Goal: Information Seeking & Learning: Learn about a topic

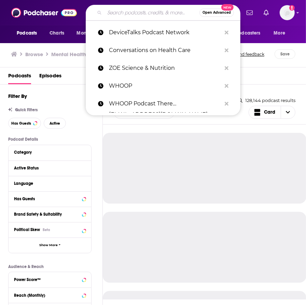
click at [147, 18] on input "Search podcasts, credits, & more..." at bounding box center [152, 12] width 95 height 11
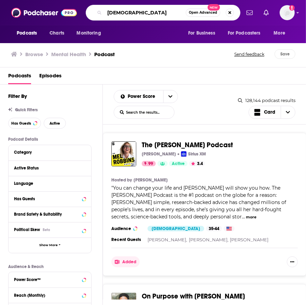
type input "[DEMOGRAPHIC_DATA]"
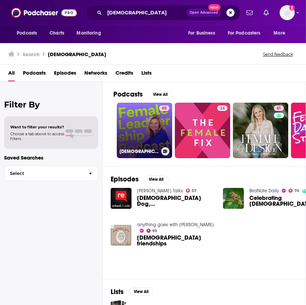
click at [141, 127] on link "65 Female Leadership Podcast" at bounding box center [144, 130] width 55 height 55
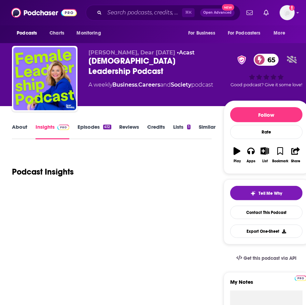
click at [21, 132] on link "About" at bounding box center [19, 131] width 15 height 16
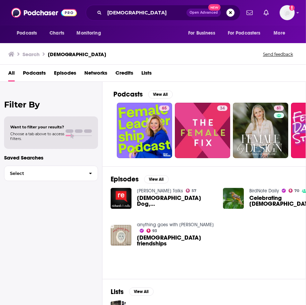
click at [41, 124] on div "Want to filter your results? Choose a tab above to access filters." at bounding box center [51, 132] width 94 height 32
click at [38, 133] on span "Choose a tab above to access filters." at bounding box center [37, 136] width 54 height 10
click at [29, 149] on div "Filter By Want to filter your results? Choose a tab above to access filters. Sa…" at bounding box center [51, 234] width 103 height 305
click at [86, 168] on span "button" at bounding box center [90, 173] width 14 height 15
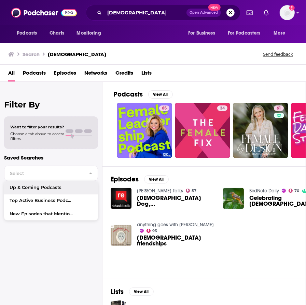
click at [64, 158] on p "Saved Searches" at bounding box center [51, 157] width 94 height 6
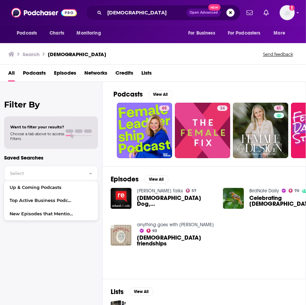
click at [35, 123] on div "Want to filter your results? Choose a tab above to access filters." at bounding box center [51, 132] width 94 height 32
click at [41, 69] on span "Podcasts" at bounding box center [34, 74] width 23 height 14
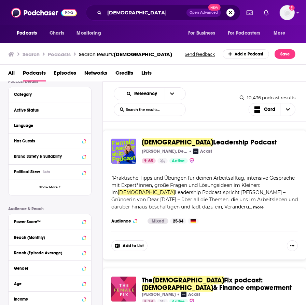
scroll to position [19, 0]
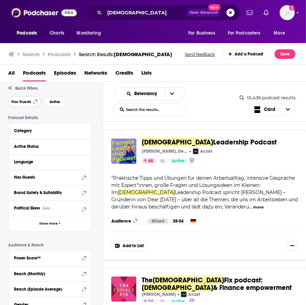
click at [27, 101] on span "Has Guests" at bounding box center [21, 102] width 20 height 4
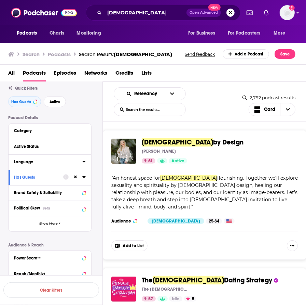
click at [84, 162] on icon at bounding box center [83, 162] width 3 height 2
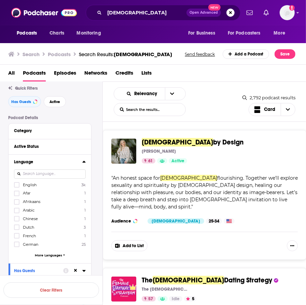
click at [32, 182] on span "English" at bounding box center [30, 184] width 14 height 5
click at [17, 187] on input "multiSelectOption-en-0" at bounding box center [17, 187] width 0 height 0
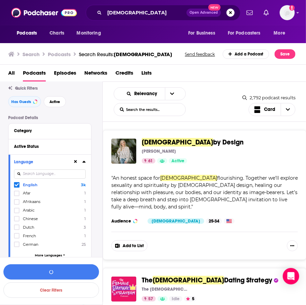
click at [84, 161] on icon at bounding box center [83, 162] width 3 height 2
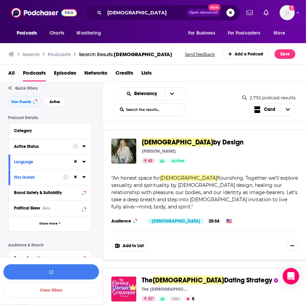
click at [70, 150] on button "Active Status" at bounding box center [43, 146] width 59 height 9
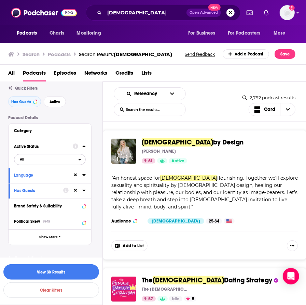
click at [80, 156] on button "All" at bounding box center [50, 159] width 72 height 11
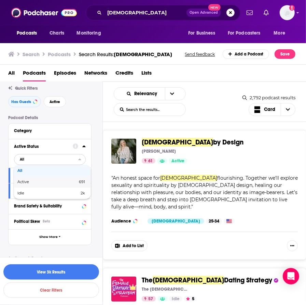
click at [58, 183] on span "691" at bounding box center [69, 182] width 32 height 4
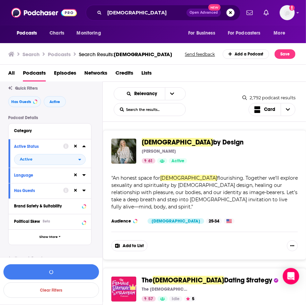
click at [78, 135] on div "Category" at bounding box center [50, 130] width 83 height 15
click at [36, 131] on div "Category" at bounding box center [46, 130] width 64 height 5
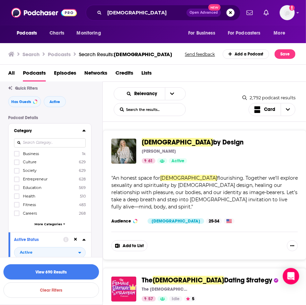
click at [31, 176] on label "Entrepreneur 628" at bounding box center [50, 179] width 72 height 6
click at [17, 181] on input "multiSelectOption-entrepreneur-3" at bounding box center [17, 181] width 0 height 0
click at [24, 195] on span "Health" at bounding box center [29, 196] width 12 height 5
click at [17, 198] on input "multiSelectOption-health-5" at bounding box center [17, 198] width 0 height 0
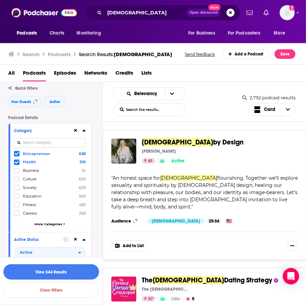
click at [62, 272] on button "View 344 Results" at bounding box center [51, 271] width 96 height 15
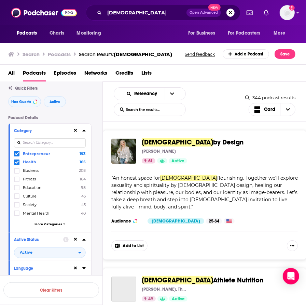
click at [84, 131] on icon at bounding box center [83, 130] width 3 height 5
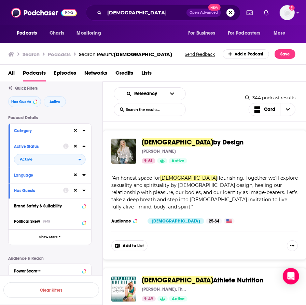
click at [84, 128] on icon at bounding box center [83, 130] width 3 height 5
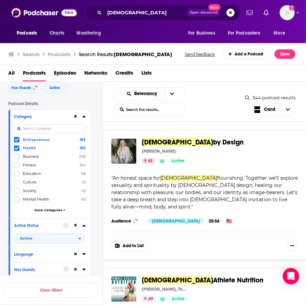
scroll to position [23, 0]
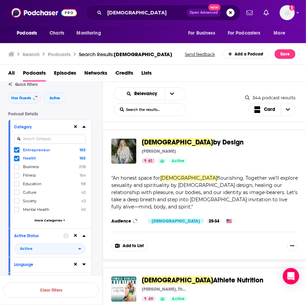
click at [85, 125] on icon at bounding box center [83, 126] width 3 height 5
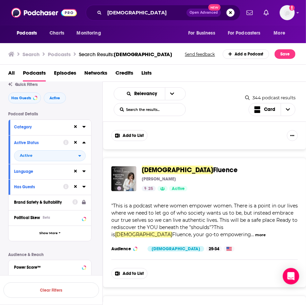
scroll to position [657, 0]
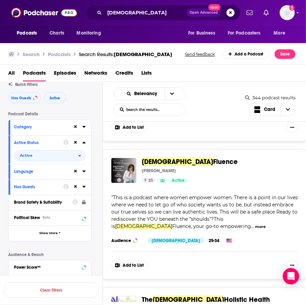
click at [255, 224] on button "more" at bounding box center [260, 227] width 11 height 6
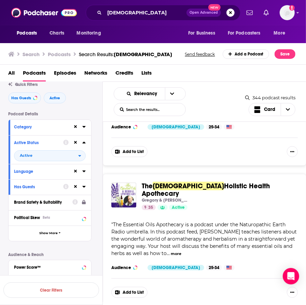
scroll to position [857, 0]
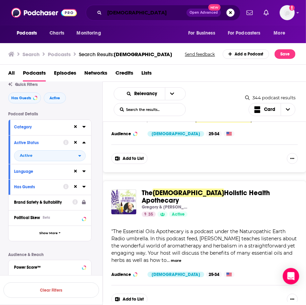
click at [129, 16] on input "[DEMOGRAPHIC_DATA]" at bounding box center [146, 12] width 82 height 11
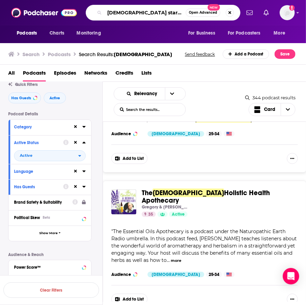
type input "female startup"
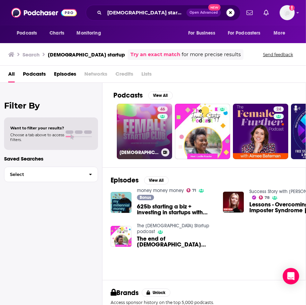
click at [147, 136] on link "46 Female Startup Club" at bounding box center [144, 131] width 55 height 55
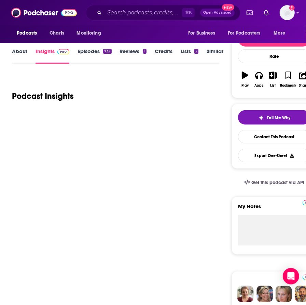
scroll to position [43, 0]
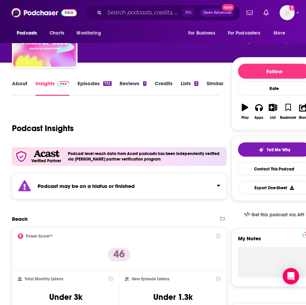
click at [24, 83] on link "About" at bounding box center [19, 88] width 15 height 16
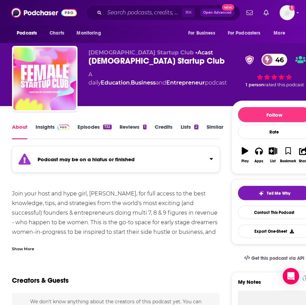
click at [93, 129] on link "Episodes 732" at bounding box center [95, 131] width 34 height 16
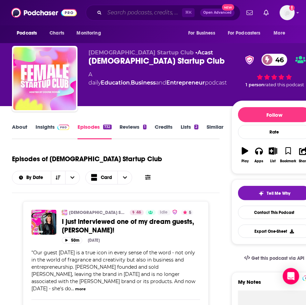
click at [147, 14] on input "Search podcasts, credits, & more..." at bounding box center [144, 12] width 78 height 11
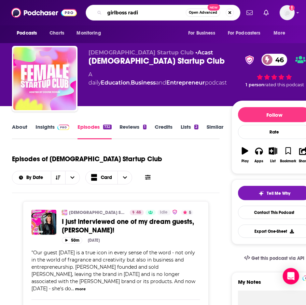
type input "girlboss radio"
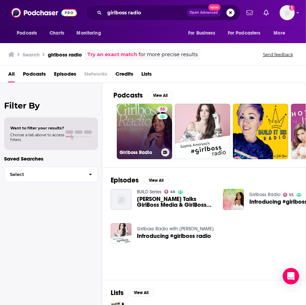
click at [139, 131] on link "55 Girlboss Radio" at bounding box center [144, 131] width 55 height 55
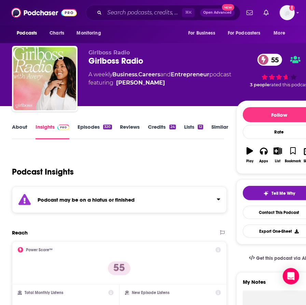
click at [25, 126] on link "About" at bounding box center [19, 131] width 15 height 16
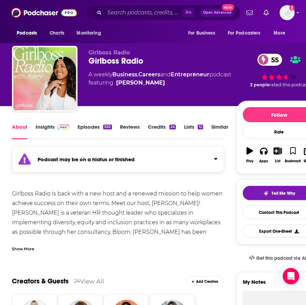
click at [93, 125] on link "Episodes 320" at bounding box center [95, 131] width 34 height 16
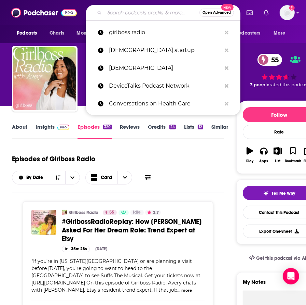
click at [121, 13] on input "Search podcasts, credits, & more..." at bounding box center [152, 12] width 95 height 11
paste input "Extraordinary Women Radio"
type input "Extraordinary Women Radio"
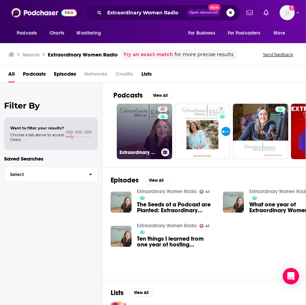
click at [141, 134] on link "41 Extraordinary Women Radio" at bounding box center [144, 131] width 55 height 55
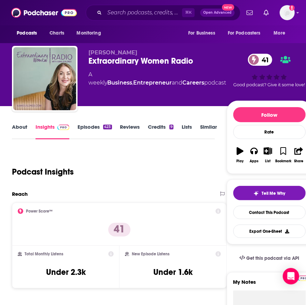
click at [21, 131] on link "About" at bounding box center [19, 131] width 15 height 16
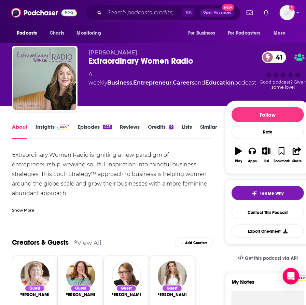
click at [41, 126] on link "Insights" at bounding box center [53, 131] width 34 height 16
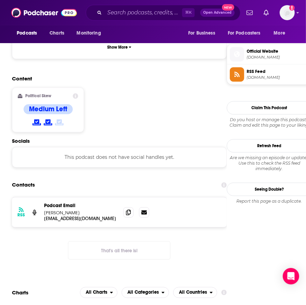
scroll to position [547, 0]
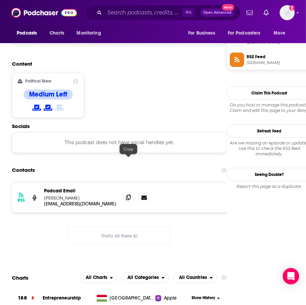
click at [125, 192] on span at bounding box center [128, 197] width 10 height 10
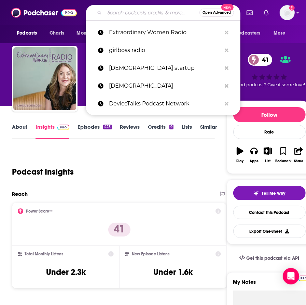
click at [134, 11] on input "Search podcasts, credits, & more..." at bounding box center [152, 12] width 95 height 11
paste input "Entrepreneurial Thought Leaders podcast"
type input "Entrepreneurial Thought Leaders podcast"
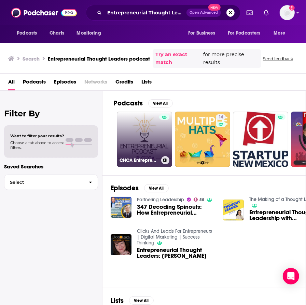
click at [151, 143] on link "CHCA Entrepreneurial Podcast" at bounding box center [144, 138] width 55 height 55
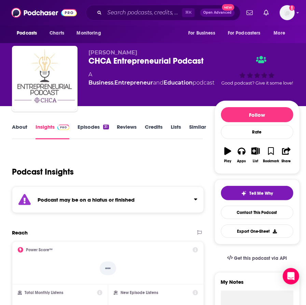
click at [23, 132] on link "About" at bounding box center [19, 131] width 15 height 16
click at [128, 13] on input "Search podcasts, credits, & more..." at bounding box center [144, 12] width 78 height 11
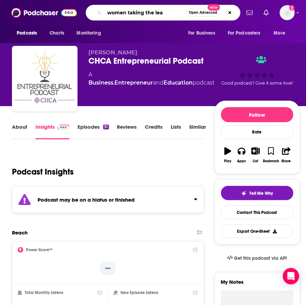
type input "women taking the lead"
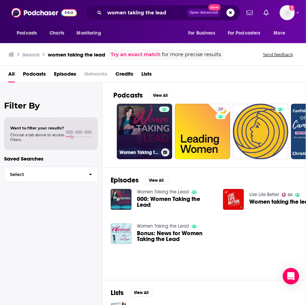
click at [147, 129] on link "Women Taking the Lead" at bounding box center [144, 131] width 55 height 55
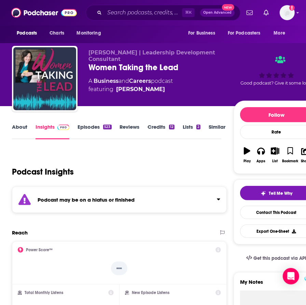
click at [18, 127] on link "About" at bounding box center [19, 131] width 15 height 16
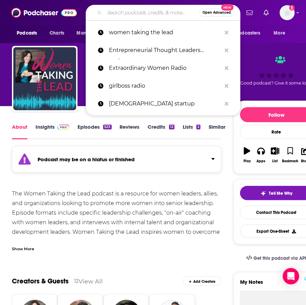
click at [130, 14] on input "Search podcasts, credits, & more..." at bounding box center [152, 12] width 95 height 11
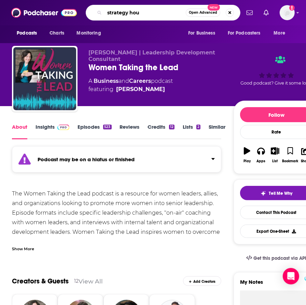
type input "strategy hour"
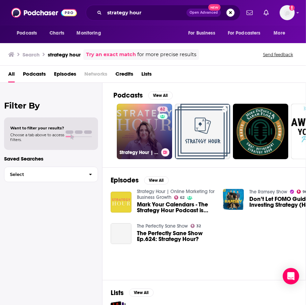
click at [143, 133] on link "62 Strategy Hour | Online Marketing for Business Growth" at bounding box center [144, 131] width 55 height 55
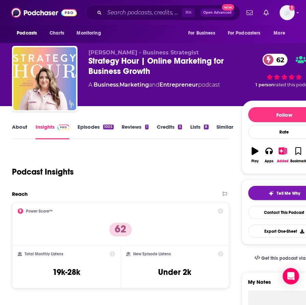
click at [25, 131] on link "About" at bounding box center [19, 131] width 15 height 16
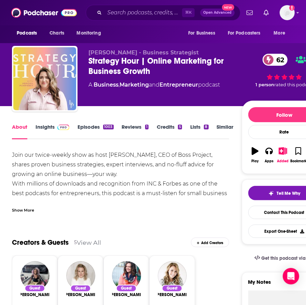
click at [27, 208] on div "Show More" at bounding box center [23, 209] width 22 height 6
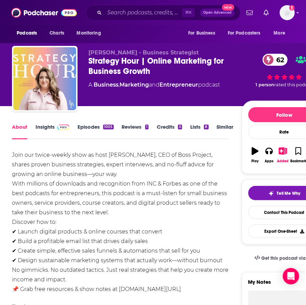
scroll to position [81, 0]
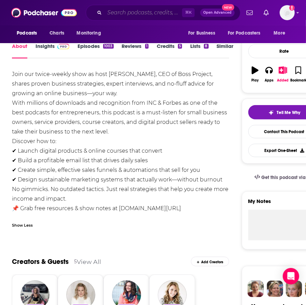
click at [146, 13] on input "Search podcasts, credits, & more..." at bounding box center [144, 12] width 78 height 11
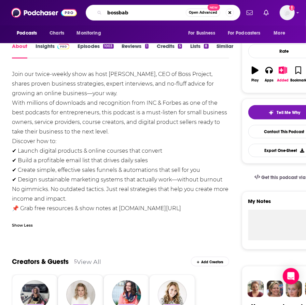
type input "bossbabe"
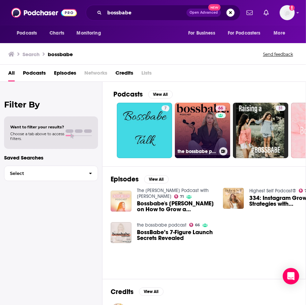
click at [199, 129] on link "66 the bossbabe podcast" at bounding box center [202, 130] width 55 height 55
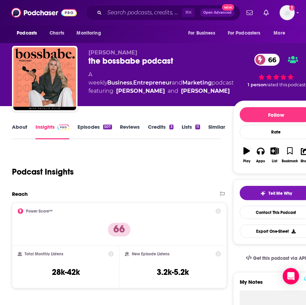
click at [21, 128] on link "About" at bounding box center [19, 131] width 15 height 16
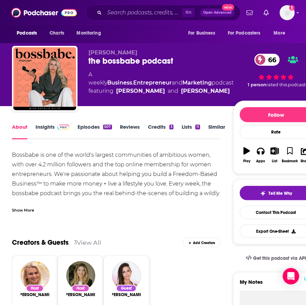
click at [26, 210] on div "Show More" at bounding box center [23, 209] width 22 height 6
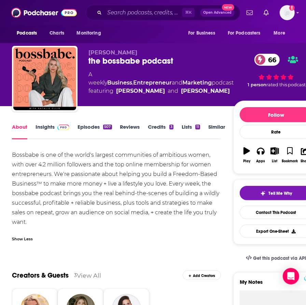
click at [49, 134] on link "Insights" at bounding box center [53, 131] width 34 height 16
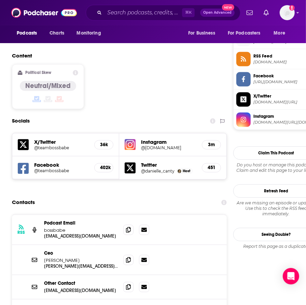
scroll to position [619, 0]
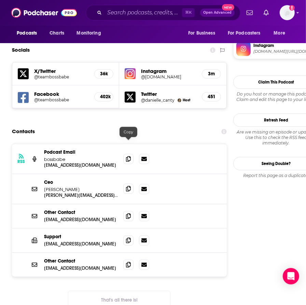
click at [127, 186] on icon at bounding box center [128, 188] width 5 height 5
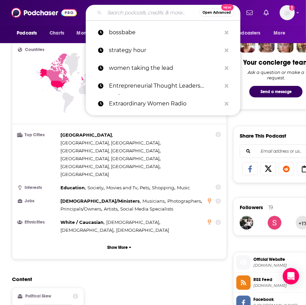
click at [129, 10] on input "Search podcasts, credits, & more..." at bounding box center [152, 12] width 95 height 11
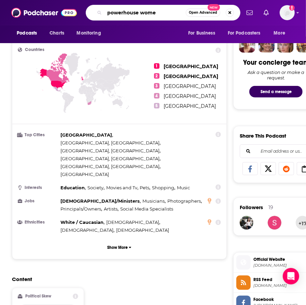
type input "powerhouse women"
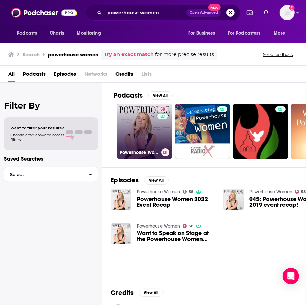
click at [154, 134] on link "58 Powerhouse Women" at bounding box center [144, 131] width 55 height 55
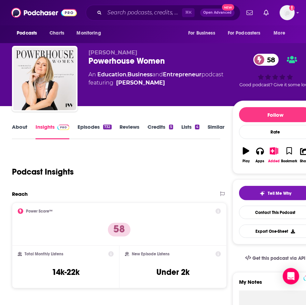
click at [23, 129] on link "About" at bounding box center [19, 131] width 15 height 16
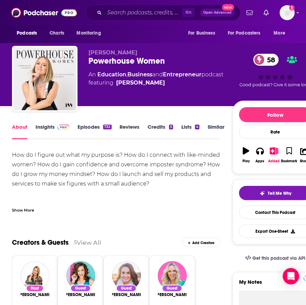
click at [23, 210] on div "Show More" at bounding box center [23, 209] width 22 height 6
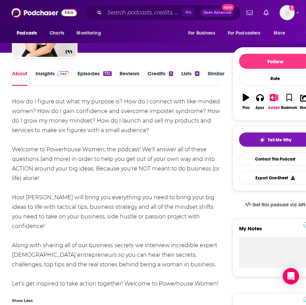
scroll to position [54, 0]
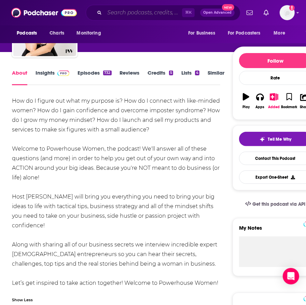
click at [136, 15] on input "Search podcasts, credits, & more..." at bounding box center [144, 12] width 78 height 11
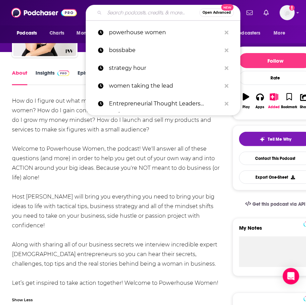
paste input "MaYapinion"
type input "MaYapinion"
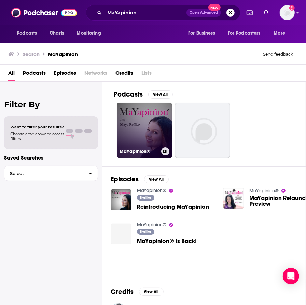
click at [143, 123] on link "MaYapinion®" at bounding box center [144, 130] width 55 height 55
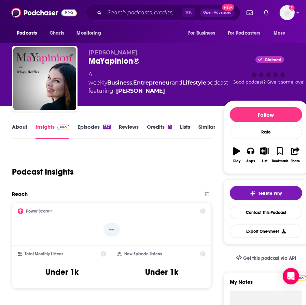
click at [17, 126] on link "About" at bounding box center [19, 131] width 15 height 16
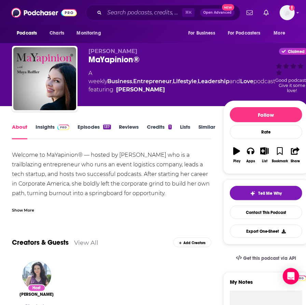
click at [28, 206] on div "Show More" at bounding box center [23, 209] width 22 height 6
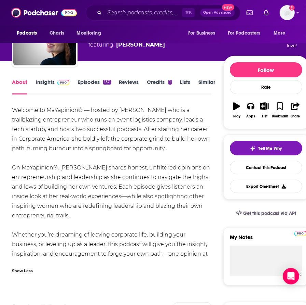
scroll to position [48, 0]
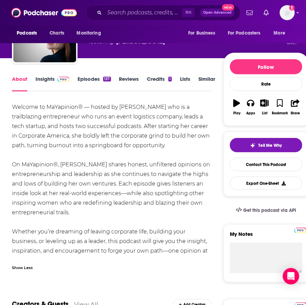
click at [55, 78] on span at bounding box center [62, 79] width 15 height 6
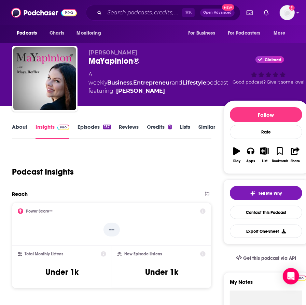
click at [90, 130] on link "Episodes 137" at bounding box center [94, 131] width 33 height 16
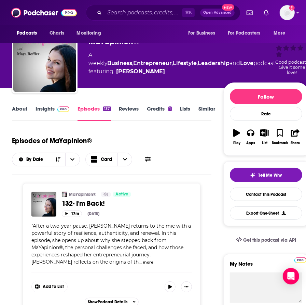
scroll to position [26, 0]
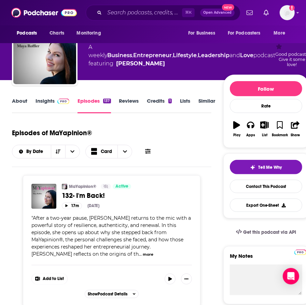
click at [48, 103] on link "Insights" at bounding box center [53, 105] width 34 height 16
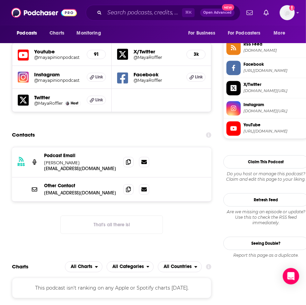
scroll to position [630, 0]
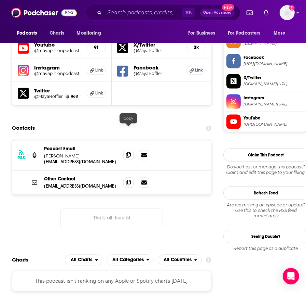
click at [130, 152] on icon at bounding box center [128, 154] width 5 height 5
click at [124, 10] on input "Search podcasts, credits, & more..." at bounding box center [144, 12] width 78 height 11
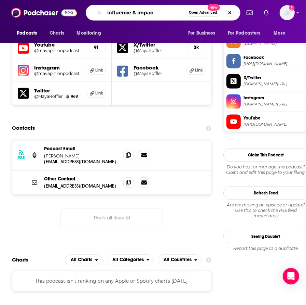
type input "influence & impact"
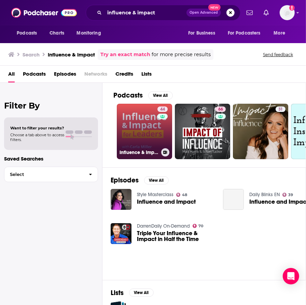
click at [144, 133] on link "44 Influence & Impact for Leaders" at bounding box center [144, 131] width 55 height 55
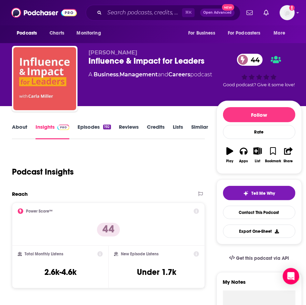
click at [26, 129] on link "About" at bounding box center [19, 131] width 15 height 16
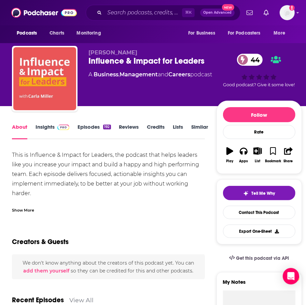
click at [24, 207] on div "Show More" at bounding box center [23, 209] width 22 height 6
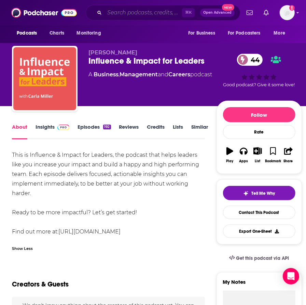
click at [129, 10] on input "Search podcasts, credits, & more..." at bounding box center [144, 12] width 78 height 11
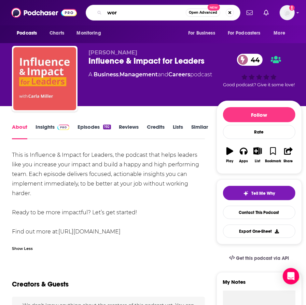
type input "work"
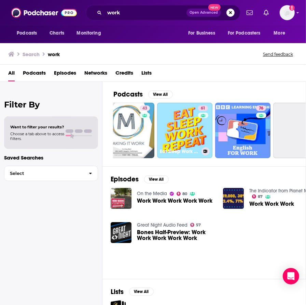
scroll to position [0, 246]
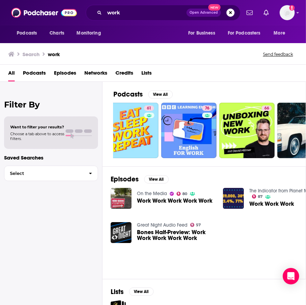
click at [132, 18] on div "work Open Advanced New" at bounding box center [163, 13] width 155 height 16
click at [132, 11] on input "work" at bounding box center [146, 12] width 82 height 11
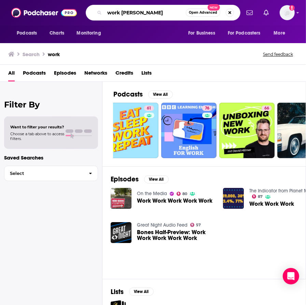
type input "work [PERSON_NAME]"
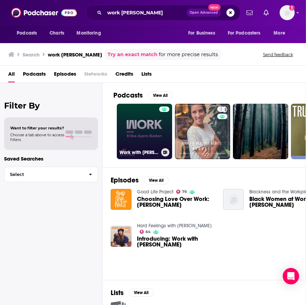
click at [151, 129] on link "Work with [PERSON_NAME]" at bounding box center [144, 131] width 55 height 55
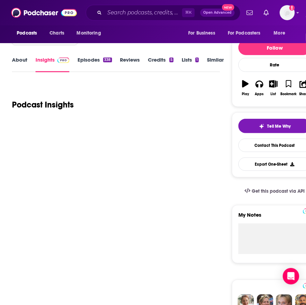
scroll to position [67, 0]
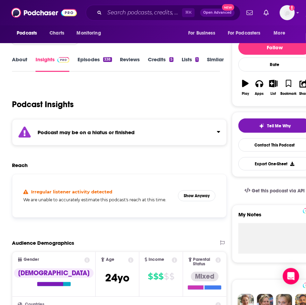
click at [19, 56] on link "About" at bounding box center [19, 64] width 15 height 16
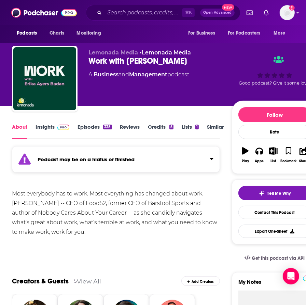
click at [82, 130] on link "Episodes 338" at bounding box center [95, 131] width 34 height 16
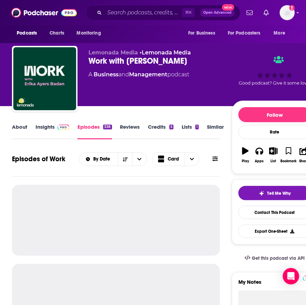
scroll to position [81, 0]
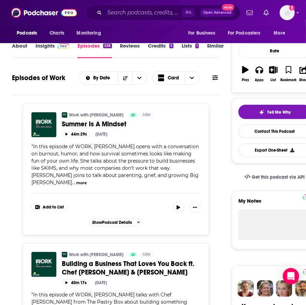
scroll to position [81, 0]
click at [127, 10] on input "Search podcasts, credits, & more..." at bounding box center [144, 12] width 78 height 11
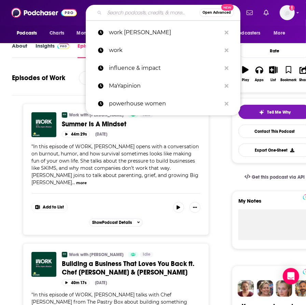
paste input "Design Matters"
type input "Design Matters"
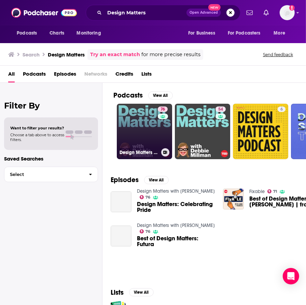
click at [143, 130] on link "76 Design Matters with [PERSON_NAME]" at bounding box center [144, 131] width 55 height 55
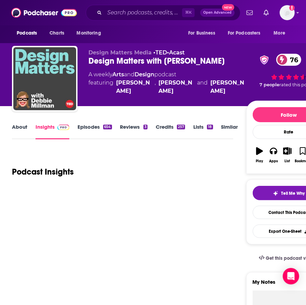
click at [18, 128] on link "About" at bounding box center [19, 131] width 15 height 16
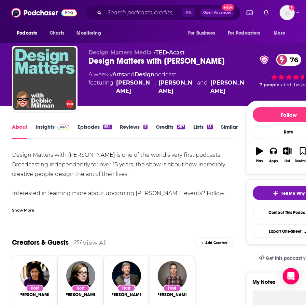
click at [48, 128] on link "Insights" at bounding box center [53, 131] width 34 height 16
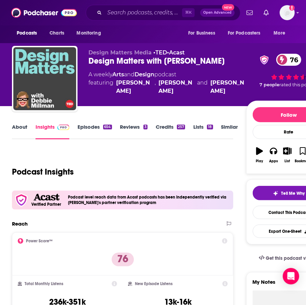
click at [83, 129] on link "Episodes 654" at bounding box center [95, 131] width 34 height 16
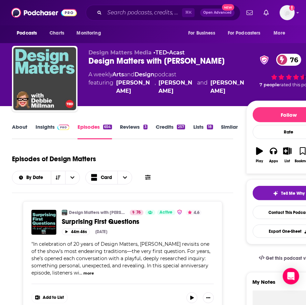
click at [21, 125] on link "About" at bounding box center [19, 131] width 15 height 16
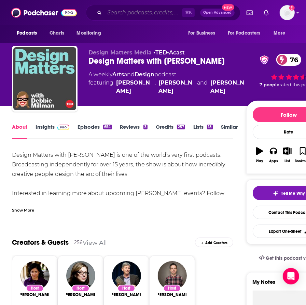
click at [143, 13] on input "Search podcasts, credits, & more..." at bounding box center [144, 12] width 78 height 11
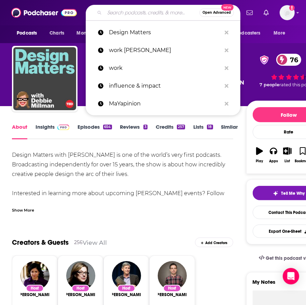
paste input "The Game-Changing Women"
type input "The Game-Changing Women"
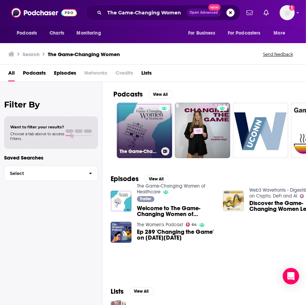
click at [138, 138] on link "The Game-Changing Women of Healthcare" at bounding box center [144, 130] width 55 height 55
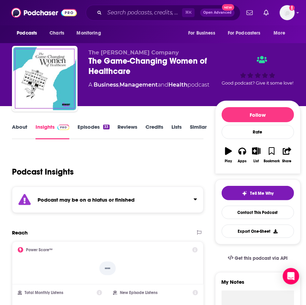
click at [94, 127] on link "Episodes 33" at bounding box center [94, 131] width 32 height 16
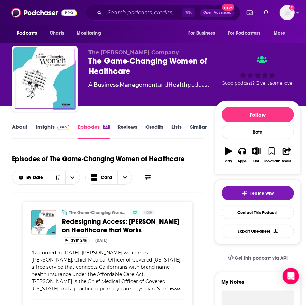
click at [18, 127] on link "About" at bounding box center [19, 131] width 15 height 16
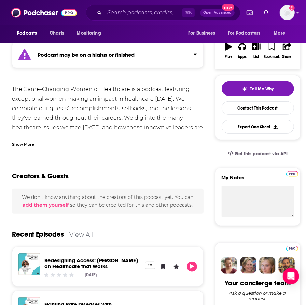
scroll to position [86, 0]
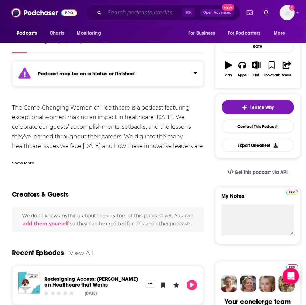
click at [150, 15] on input "Search podcasts, credits, & more..." at bounding box center [144, 12] width 78 height 11
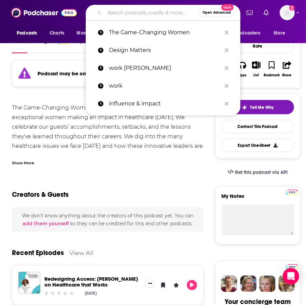
paste input "Hear From Her"
type input "Hear From Her"
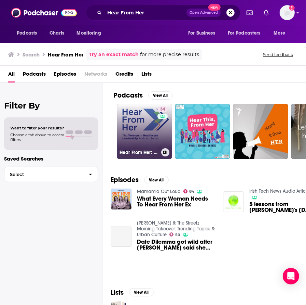
click at [136, 131] on link "34 Hear From Her: The Women in Healthcare Leadership Podcast Series" at bounding box center [144, 131] width 55 height 55
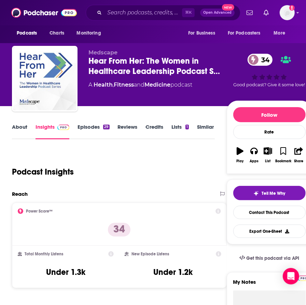
click at [23, 124] on link "About" at bounding box center [19, 131] width 15 height 16
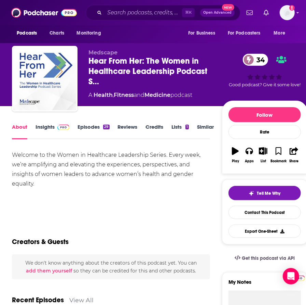
click at [88, 130] on link "Episodes 29" at bounding box center [94, 131] width 32 height 16
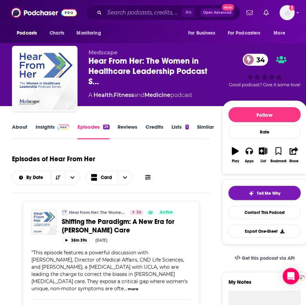
click at [44, 132] on link "Insights" at bounding box center [53, 131] width 34 height 16
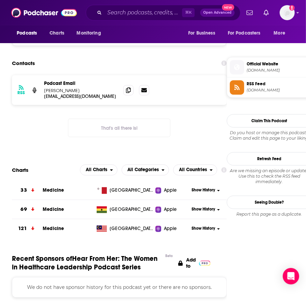
scroll to position [484, 0]
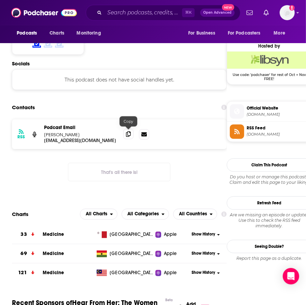
click at [131, 131] on span at bounding box center [128, 134] width 10 height 10
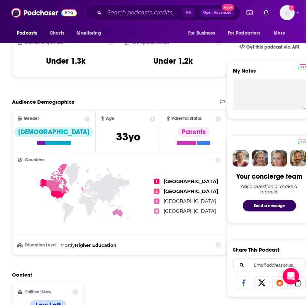
scroll to position [0, 0]
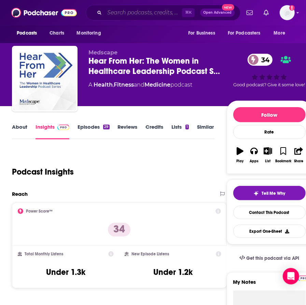
click at [133, 8] on input "Search podcasts, credits, & more..." at bounding box center [144, 12] width 78 height 11
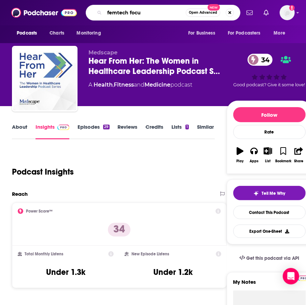
type input "femtech focus"
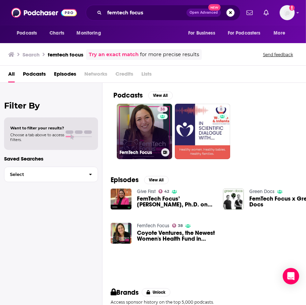
click at [147, 129] on link "38 FemTech Focus" at bounding box center [144, 131] width 55 height 55
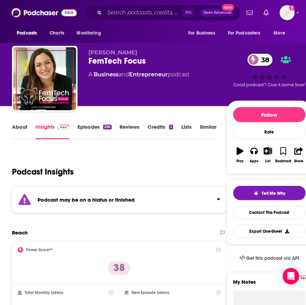
click at [89, 127] on link "Episodes 266" at bounding box center [95, 131] width 34 height 16
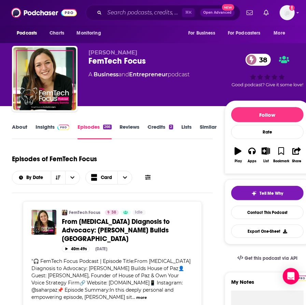
click at [15, 125] on link "About" at bounding box center [19, 131] width 15 height 16
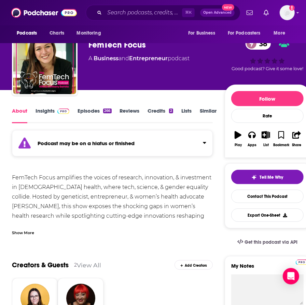
scroll to position [10, 0]
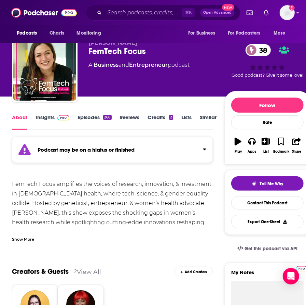
click at [51, 117] on link "Insights" at bounding box center [53, 122] width 34 height 16
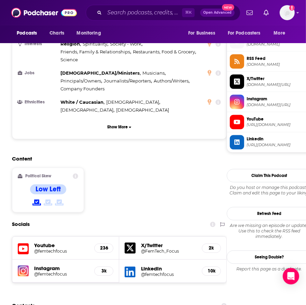
scroll to position [690, 0]
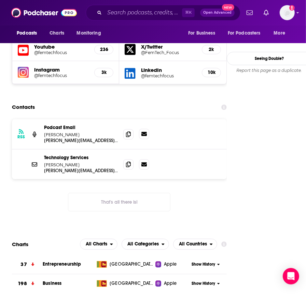
click at [147, 132] on icon at bounding box center [144, 134] width 5 height 4
click at [43, 174] on div "RSS Podcast Email [PERSON_NAME] [PERSON_NAME][EMAIL_ADDRESS][DOMAIN_NAME] [PERS…" at bounding box center [119, 170] width 215 height 103
click at [115, 10] on input "Search podcasts, credits, & more..." at bounding box center [144, 12] width 78 height 11
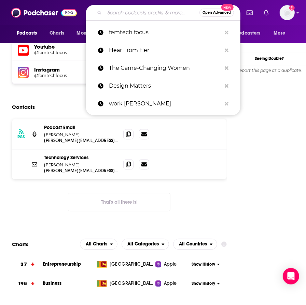
paste input "[PERSON_NAME] Women's Leadership"
type input "[PERSON_NAME] Women's Leadership"
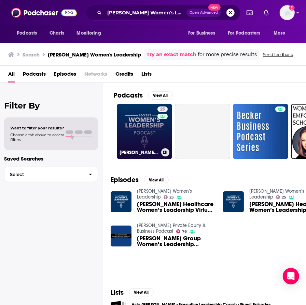
click at [143, 133] on link "25 [PERSON_NAME] Women’s Leadership" at bounding box center [144, 131] width 55 height 55
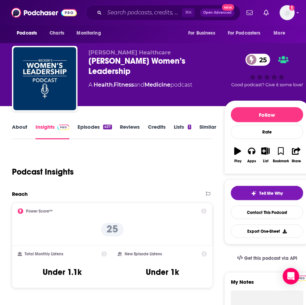
click at [22, 128] on link "About" at bounding box center [19, 131] width 15 height 16
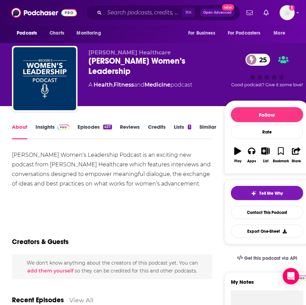
click at [91, 126] on link "Episodes 457" at bounding box center [95, 131] width 34 height 16
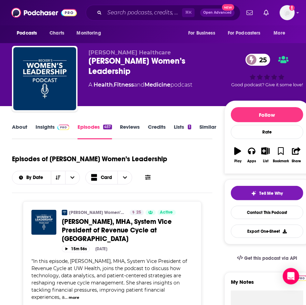
click at [43, 130] on link "Insights" at bounding box center [53, 131] width 34 height 16
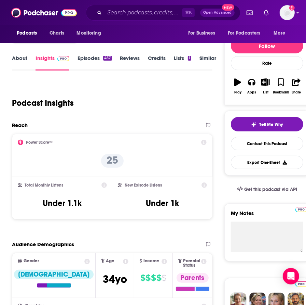
scroll to position [74, 0]
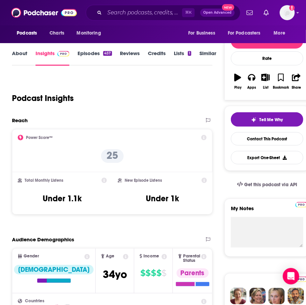
click at [91, 55] on link "Episodes 457" at bounding box center [95, 58] width 34 height 16
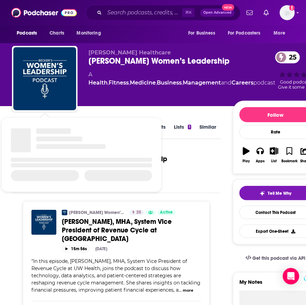
click at [181, 165] on div "Episodes of [PERSON_NAME] Women’s Leadership By Date Card" at bounding box center [116, 167] width 209 height 34
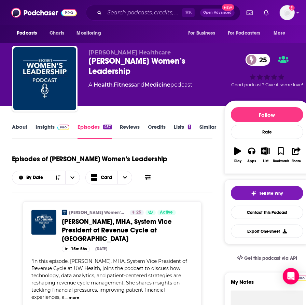
click at [51, 126] on link "Insights" at bounding box center [53, 131] width 34 height 16
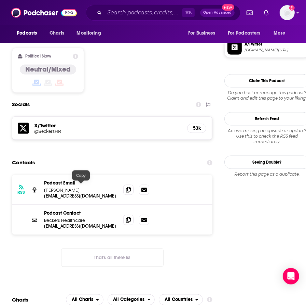
scroll to position [610, 0]
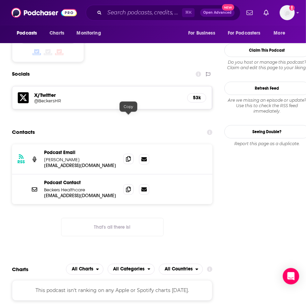
click at [126, 156] on icon at bounding box center [128, 158] width 5 height 5
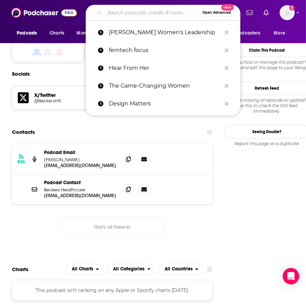
click at [124, 12] on input "Search podcasts, credits, & more..." at bounding box center [152, 12] width 95 height 11
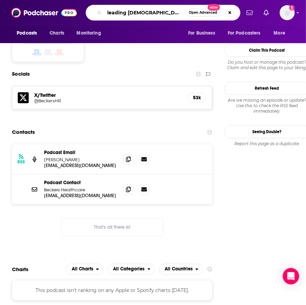
type input "leading [DEMOGRAPHIC_DATA] in healthcar"
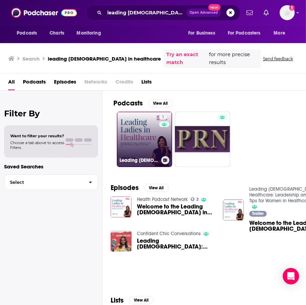
click at [134, 139] on link "1 Leading [DEMOGRAPHIC_DATA] in Healthcare: Leadership and Career Tips for Wome…" at bounding box center [144, 138] width 55 height 55
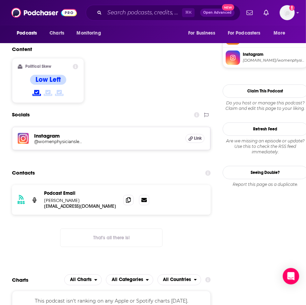
scroll to position [561, 0]
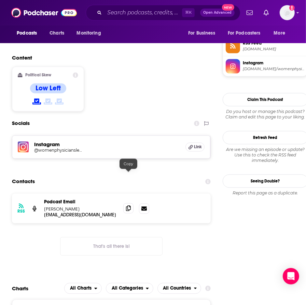
click at [128, 205] on icon at bounding box center [128, 207] width 5 height 5
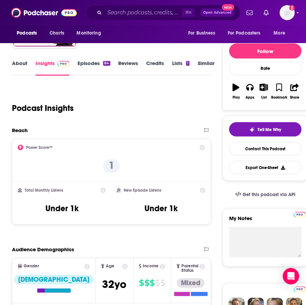
scroll to position [0, 0]
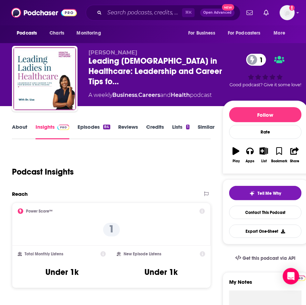
click at [20, 126] on link "About" at bounding box center [19, 131] width 15 height 16
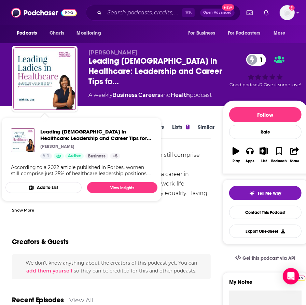
click at [26, 207] on div "Show More" at bounding box center [23, 209] width 22 height 6
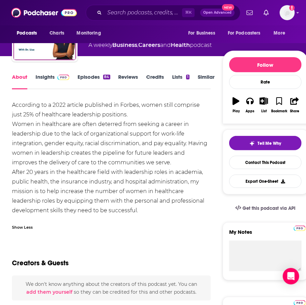
scroll to position [18, 0]
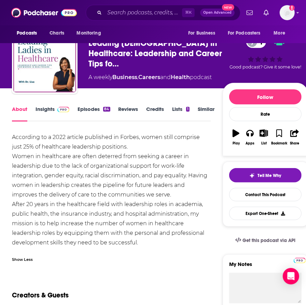
click at [46, 109] on link "Insights" at bounding box center [53, 114] width 34 height 16
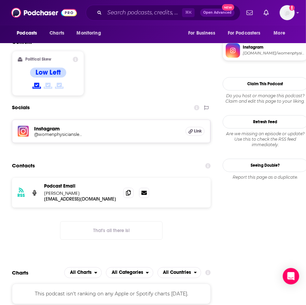
scroll to position [583, 0]
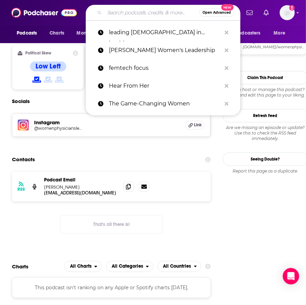
click at [138, 15] on input "Search podcasts, credits, & more..." at bounding box center [152, 12] width 95 height 11
paste input "HealthLeaders Women in Healthcare Leadership"
type input "HealthLeaders Women in Healthcare Leadership"
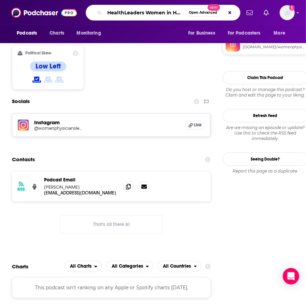
scroll to position [0, 45]
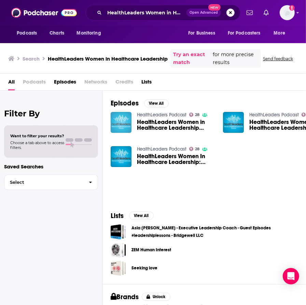
click at [125, 120] on img "HealthLeaders Women in Healthcare Leadership Podcast Trailer" at bounding box center [121, 122] width 21 height 21
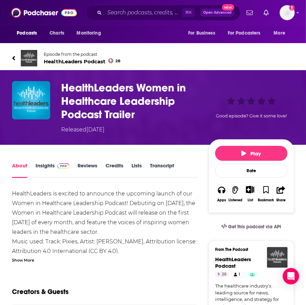
click at [44, 165] on link "Insights" at bounding box center [53, 170] width 34 height 16
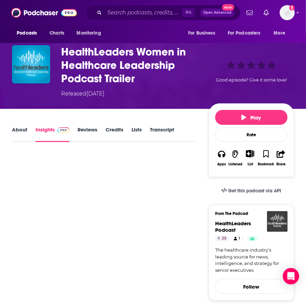
scroll to position [56, 0]
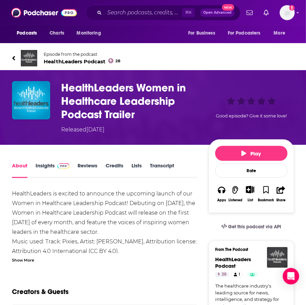
click at [90, 109] on h1 "HealthLeaders Women in Healthcare Leadership Podcast Trailer" at bounding box center [133, 101] width 145 height 40
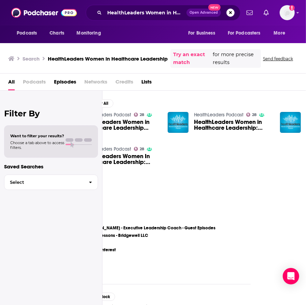
scroll to position [0, 55]
click at [207, 119] on span "HealthLeaders Women in Healthcare Leadership: [PERSON_NAME]" at bounding box center [233, 125] width 78 height 12
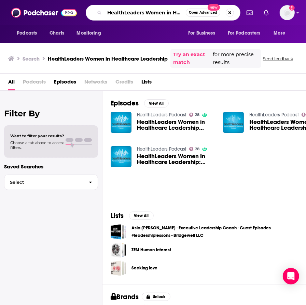
click at [146, 16] on input "HealthLeaders Women in Healthcare Leadership" at bounding box center [145, 12] width 81 height 11
drag, startPoint x: 178, startPoint y: 13, endPoint x: 195, endPoint y: 13, distance: 16.8
click at [195, 13] on div "HealthLeaders Women in Healthcare Leadership Open Advanced New" at bounding box center [163, 13] width 155 height 16
click at [140, 177] on div "Episodes View All HealthLeaders Podcast 28 HealthLeaders Women in Healthcare Le…" at bounding box center [205, 147] width 204 height 112
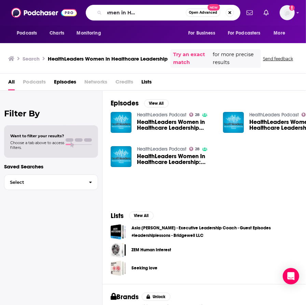
scroll to position [0, 0]
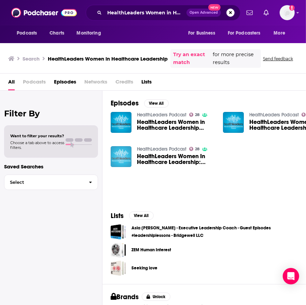
click at [123, 160] on img "HealthLeaders Women In Healthcare Leadership: Annette Walker" at bounding box center [121, 156] width 21 height 21
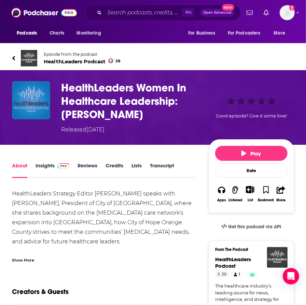
click at [30, 110] on img "HealthLeaders Women In Healthcare Leadership: Annette Walker" at bounding box center [31, 100] width 38 height 38
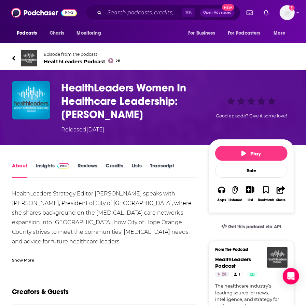
click at [59, 60] on span "HealthLeaders Podcast 28" at bounding box center [82, 61] width 77 height 6
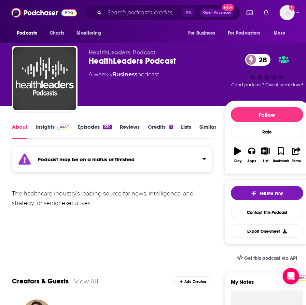
click at [119, 52] on span "HealthLeaders Podcast" at bounding box center [122, 52] width 67 height 6
click at [123, 53] on span "HealthLeaders Podcast" at bounding box center [122, 52] width 67 height 6
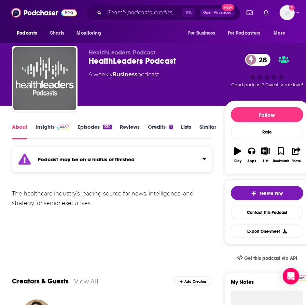
click at [43, 76] on img "HealthLeaders Podcast" at bounding box center [44, 78] width 63 height 63
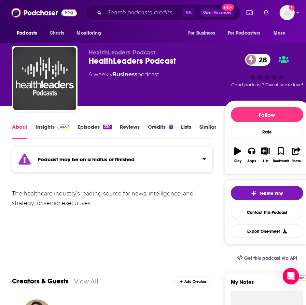
click at [131, 5] on div "⌘ K Open Advanced New" at bounding box center [163, 13] width 155 height 16
click at [131, 9] on input "Search podcasts, credits, & more..." at bounding box center [144, 12] width 78 height 11
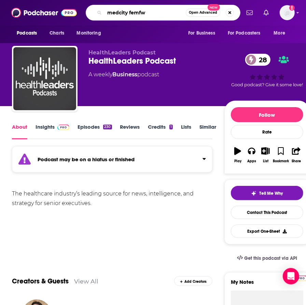
type input "medcity femfwd"
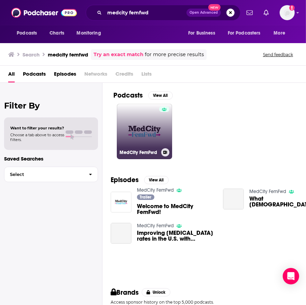
click at [149, 121] on link "MedCity FemFwd" at bounding box center [144, 131] width 55 height 55
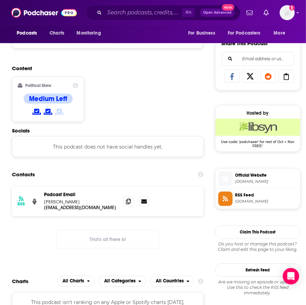
scroll to position [420, 0]
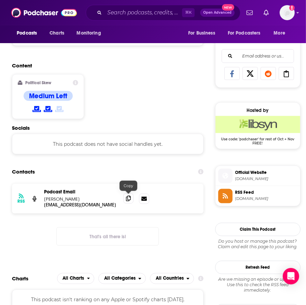
click at [128, 196] on icon at bounding box center [128, 198] width 5 height 5
click at [129, 11] on input "Search podcasts, credits, & more..." at bounding box center [144, 12] width 78 height 11
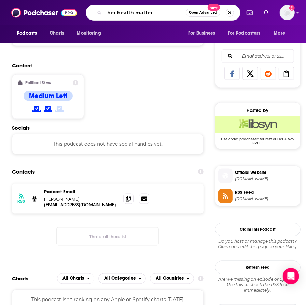
type input "her health matters"
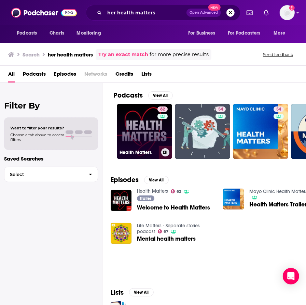
click at [149, 130] on link "62 Health Matters" at bounding box center [144, 131] width 55 height 55
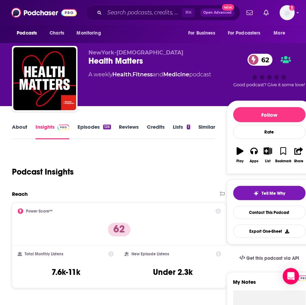
click at [19, 129] on link "About" at bounding box center [19, 131] width 15 height 16
click at [130, 7] on input "Search podcasts, credits, & more..." at bounding box center [144, 12] width 78 height 11
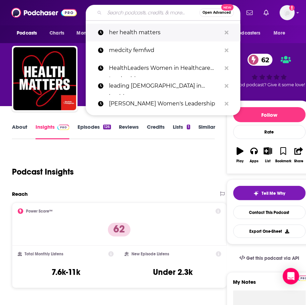
click at [145, 36] on p "her health matters" at bounding box center [165, 33] width 112 height 18
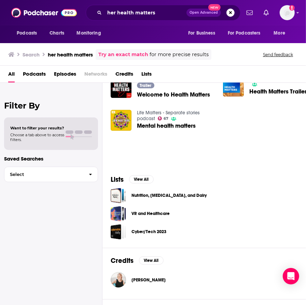
scroll to position [182, 0]
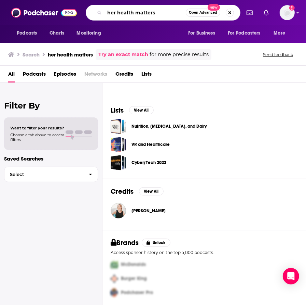
click at [131, 16] on input "her health matters" at bounding box center [145, 12] width 81 height 11
click at [131, 15] on input "her health matters" at bounding box center [145, 12] width 81 height 11
type input "women's leadership success"
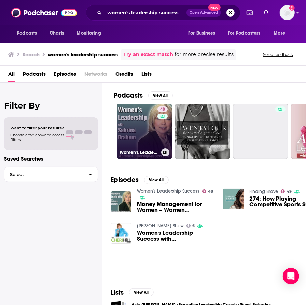
click at [142, 142] on link "48 Women's Leadership Success" at bounding box center [144, 131] width 55 height 55
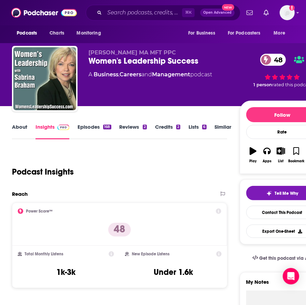
click at [18, 125] on link "About" at bounding box center [19, 131] width 15 height 16
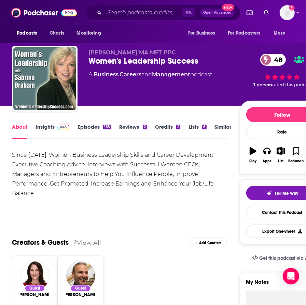
click at [84, 124] on link "Episodes 168" at bounding box center [95, 131] width 34 height 16
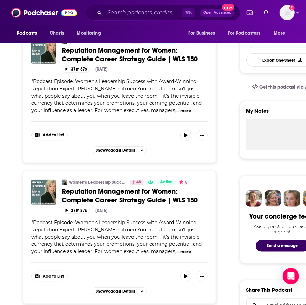
scroll to position [172, 0]
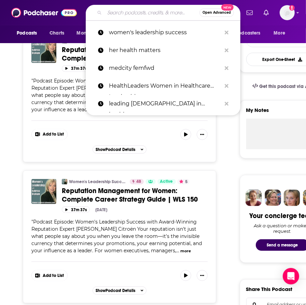
click at [119, 9] on input "Search podcasts, credits, & more..." at bounding box center [152, 12] width 95 height 11
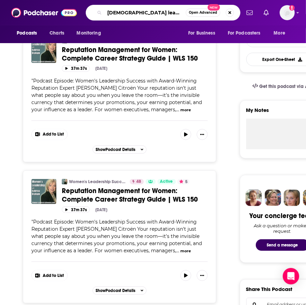
type input "[DEMOGRAPHIC_DATA] leadership collective"
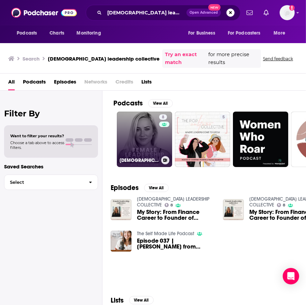
click at [140, 133] on link "8 [DEMOGRAPHIC_DATA] LEADERSHIP COLLECTIVE" at bounding box center [144, 138] width 55 height 55
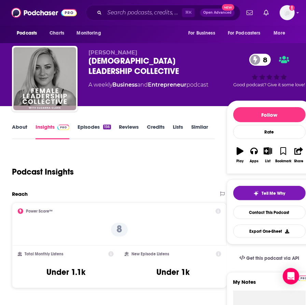
click at [22, 125] on link "About" at bounding box center [19, 131] width 15 height 16
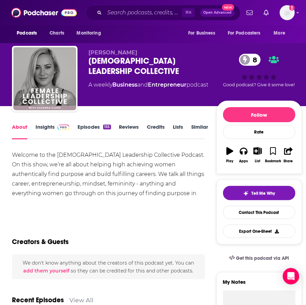
click at [95, 125] on link "Episodes 155" at bounding box center [94, 131] width 33 height 16
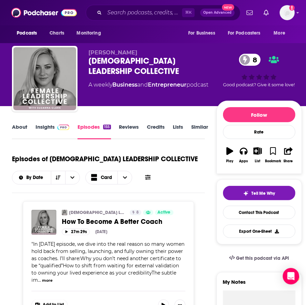
click at [20, 126] on link "About" at bounding box center [19, 131] width 15 height 16
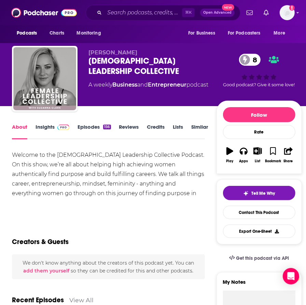
click at [82, 125] on link "Episodes 156" at bounding box center [94, 131] width 33 height 16
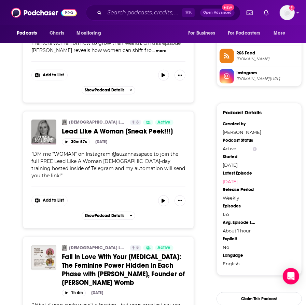
scroll to position [560, 0]
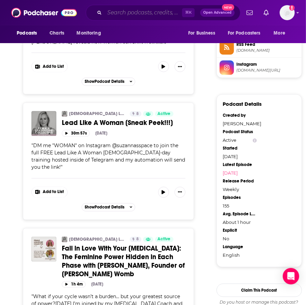
click at [124, 8] on input "Search podcasts, credits, & more..." at bounding box center [144, 12] width 78 height 11
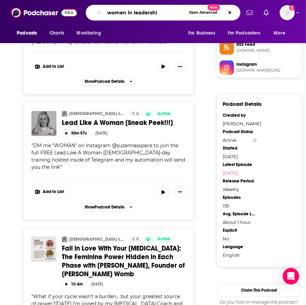
type input "women in leadership"
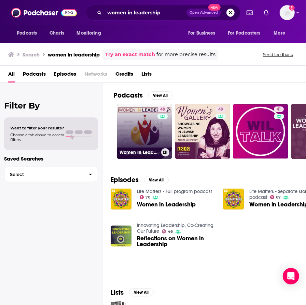
click at [136, 142] on link "48 Women In Leadership" at bounding box center [144, 131] width 55 height 55
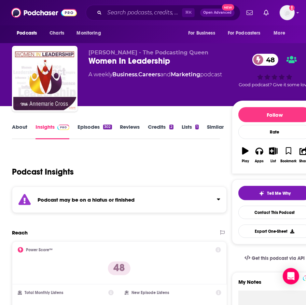
click at [98, 126] on link "Episodes 302" at bounding box center [95, 131] width 34 height 16
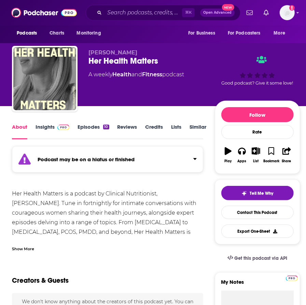
click at [86, 130] on link "Episodes 10" at bounding box center [93, 131] width 31 height 16
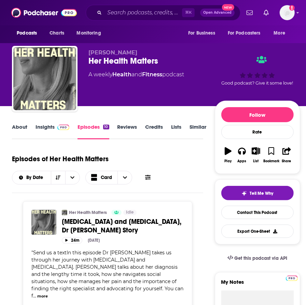
click at [62, 125] on img at bounding box center [63, 126] width 12 height 5
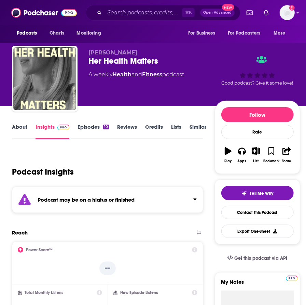
click at [18, 125] on link "About" at bounding box center [19, 131] width 15 height 16
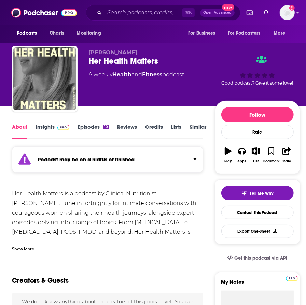
click at [55, 128] on span at bounding box center [62, 126] width 15 height 6
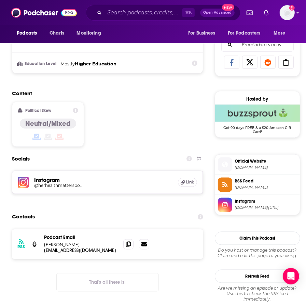
scroll to position [457, 0]
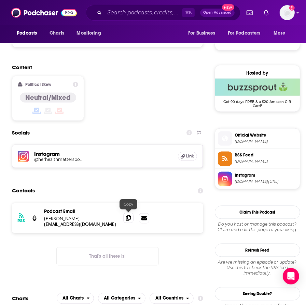
click at [131, 215] on span at bounding box center [128, 218] width 10 height 10
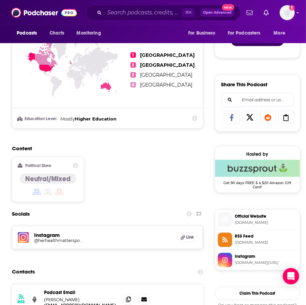
scroll to position [0, 0]
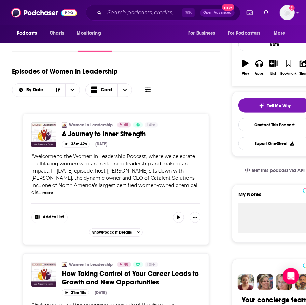
scroll to position [88, 0]
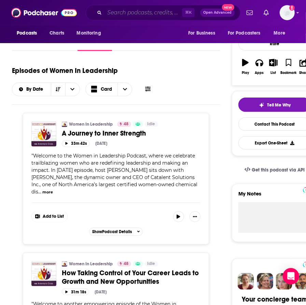
click at [131, 13] on input "Search podcasts, credits, & more..." at bounding box center [144, 12] width 78 height 11
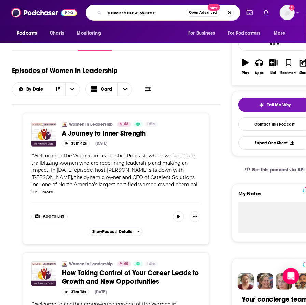
type input "powerhouse women"
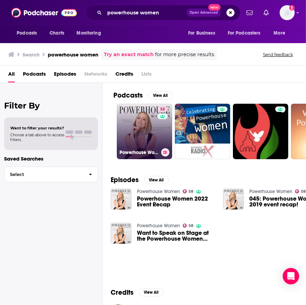
click at [142, 127] on link "58 Powerhouse Women" at bounding box center [144, 131] width 55 height 55
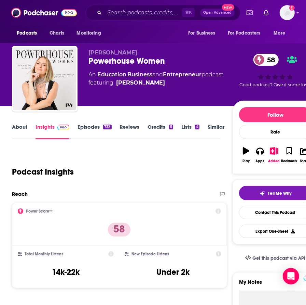
click at [25, 131] on link "About" at bounding box center [19, 131] width 15 height 16
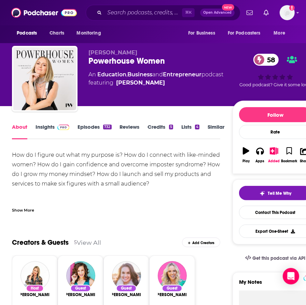
click at [22, 207] on div "Show More" at bounding box center [23, 209] width 22 height 6
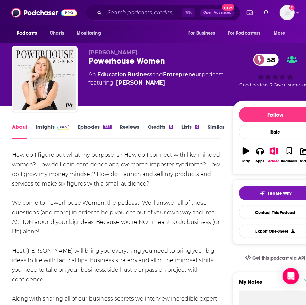
click at [51, 129] on link "Insights" at bounding box center [53, 131] width 34 height 16
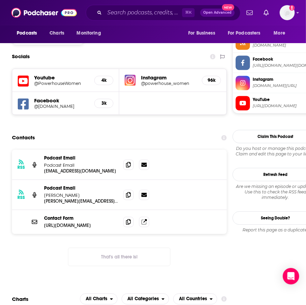
scroll to position [637, 0]
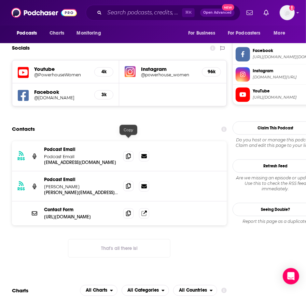
click at [130, 183] on icon at bounding box center [128, 185] width 5 height 5
click at [70, 217] on div "RSS Podcast Email Podcast Email hello@powerhousewomen.co hello@powerhousewomen.…" at bounding box center [119, 204] width 215 height 127
click at [155, 12] on input "Search podcasts, credits, & more..." at bounding box center [144, 12] width 78 height 11
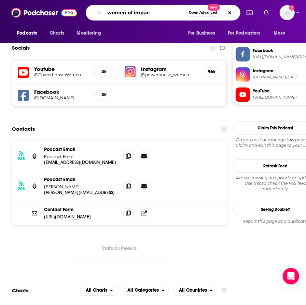
type input "women of impact"
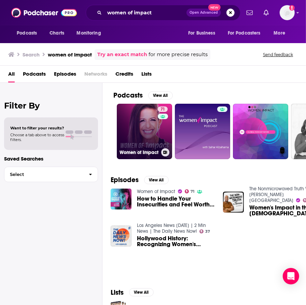
click at [138, 133] on link "71 Women of Impact" at bounding box center [144, 131] width 55 height 55
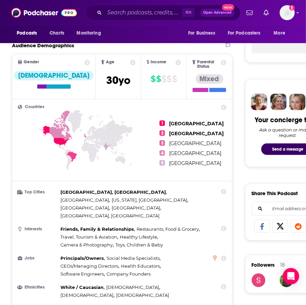
scroll to position [38, 0]
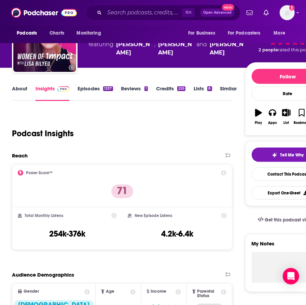
click at [26, 84] on div "About Insights Episodes 1337 Reviews 1 Credits 255 Lists 8 Similar" at bounding box center [122, 92] width 221 height 17
click at [22, 88] on link "About" at bounding box center [19, 93] width 15 height 16
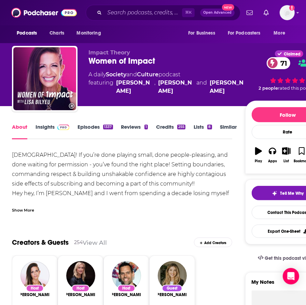
click at [27, 206] on div "Show More" at bounding box center [23, 209] width 22 height 6
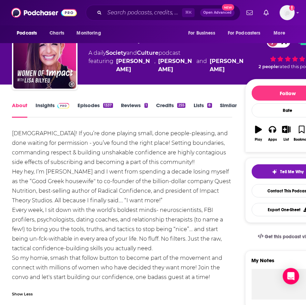
scroll to position [31, 0]
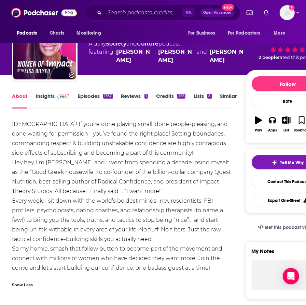
click at [84, 94] on link "Episodes 1337" at bounding box center [95, 101] width 35 height 16
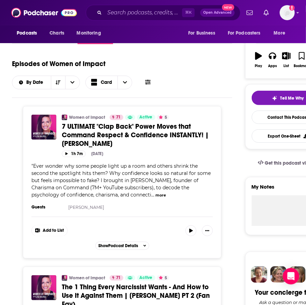
scroll to position [275, 0]
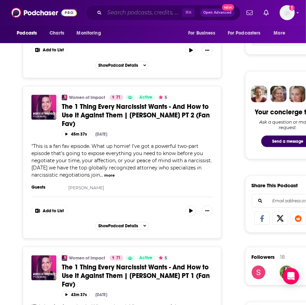
click at [148, 11] on input "Search podcasts, credits, & more..." at bounding box center [144, 12] width 78 height 11
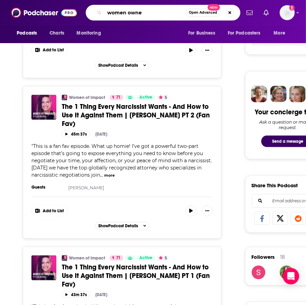
type input "women owned"
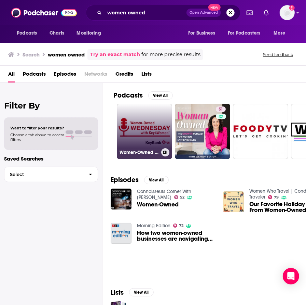
click at [158, 128] on link "Women-Owned Wednesday" at bounding box center [144, 131] width 55 height 55
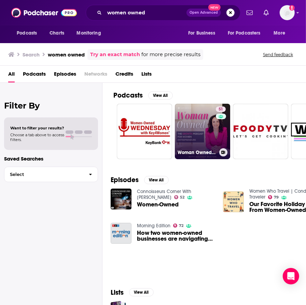
click at [206, 135] on link "51 Woman Owned: The Growth Podcast for Women Entrepreneurs" at bounding box center [202, 131] width 55 height 55
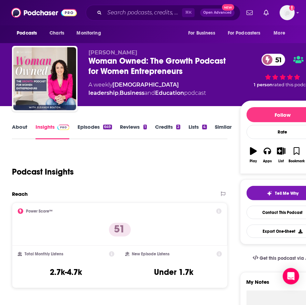
click at [25, 136] on link "About" at bounding box center [19, 131] width 15 height 16
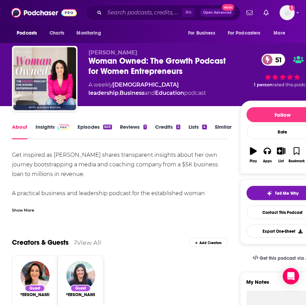
click at [29, 208] on div "Show More" at bounding box center [23, 209] width 22 height 6
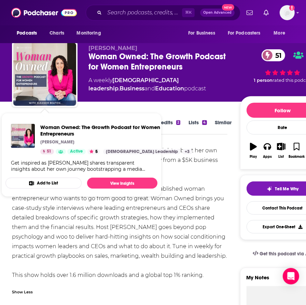
scroll to position [2, 0]
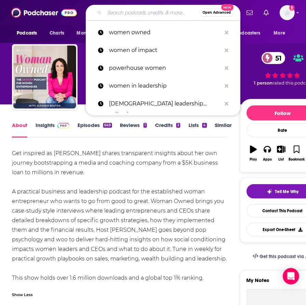
click at [132, 11] on input "Search podcasts, credits, & more..." at bounding box center [152, 12] width 95 height 11
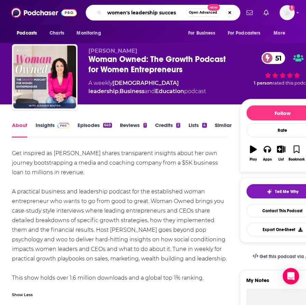
type input "women's leadership success"
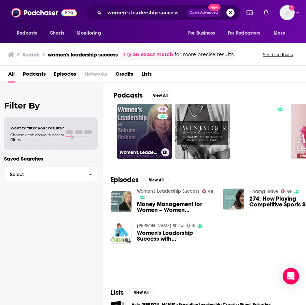
click at [150, 131] on link "48 Women's Leadership Success" at bounding box center [144, 131] width 55 height 55
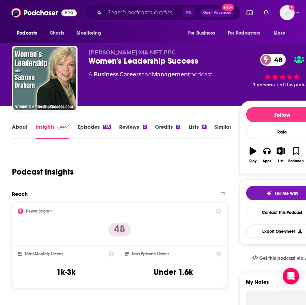
click at [21, 127] on link "About" at bounding box center [19, 131] width 15 height 16
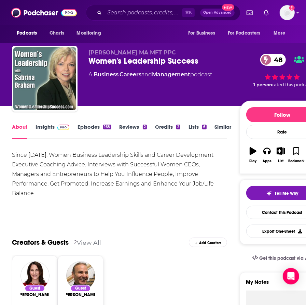
click at [89, 133] on link "Episodes 168" at bounding box center [95, 131] width 34 height 16
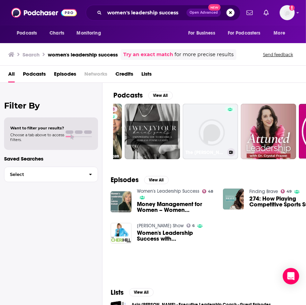
scroll to position [0, 70]
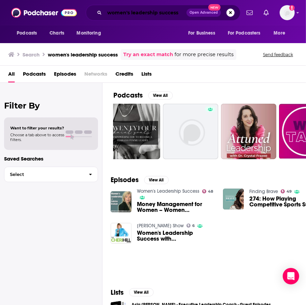
click at [145, 16] on input "women's leadership success" at bounding box center [146, 12] width 82 height 11
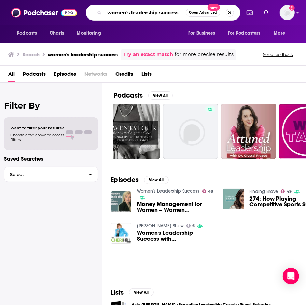
click at [145, 16] on input "women's leadership success" at bounding box center [145, 12] width 81 height 11
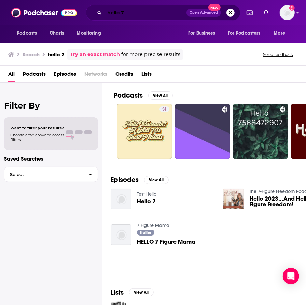
click at [127, 14] on input "hello 7" at bounding box center [146, 12] width 82 height 11
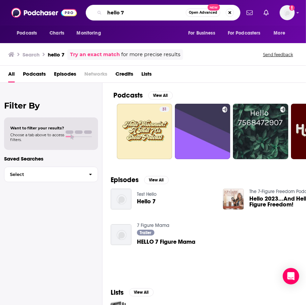
click at [127, 14] on input "hello 7" at bounding box center [145, 12] width 81 height 11
type input "living well rounded"
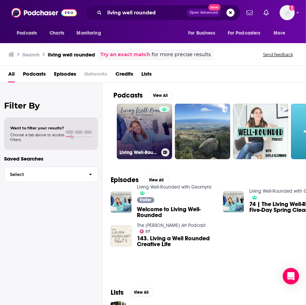
click at [144, 134] on link "Living Well-Rounded with Geomyra" at bounding box center [144, 131] width 55 height 55
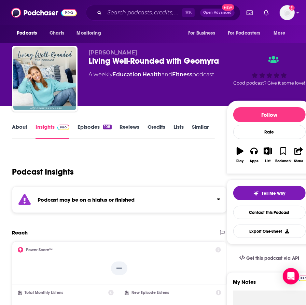
click at [21, 123] on link "About" at bounding box center [19, 131] width 15 height 16
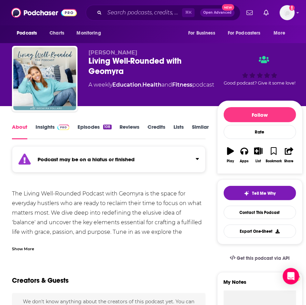
click at [90, 130] on link "Episodes 108" at bounding box center [95, 131] width 34 height 16
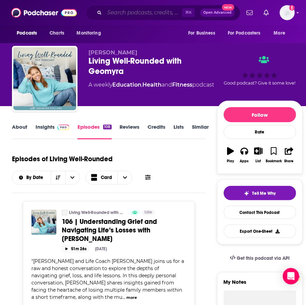
click at [118, 13] on input "Search podcasts, credits, & more..." at bounding box center [144, 12] width 78 height 11
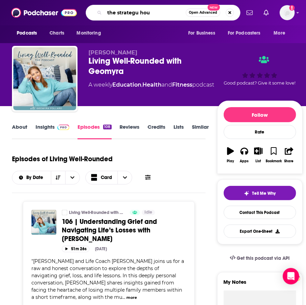
type input "the strategu hour"
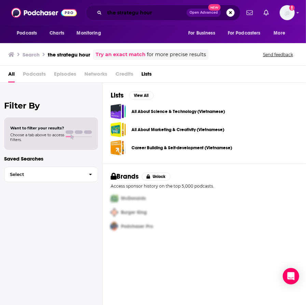
click at [137, 15] on input "the strategu hour" at bounding box center [146, 12] width 82 height 11
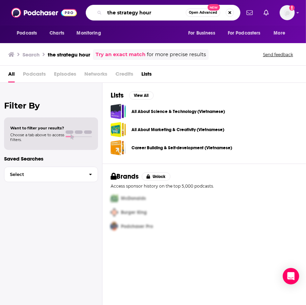
type input "the strategy hour"
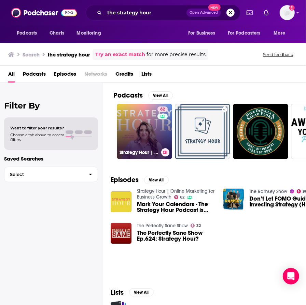
click at [142, 130] on link "62 Strategy Hour | Online Marketing for Business Growth" at bounding box center [144, 131] width 55 height 55
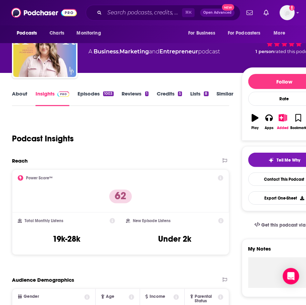
scroll to position [57, 0]
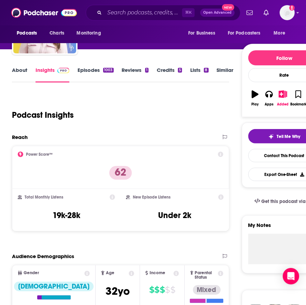
click at [19, 73] on link "About" at bounding box center [19, 75] width 15 height 16
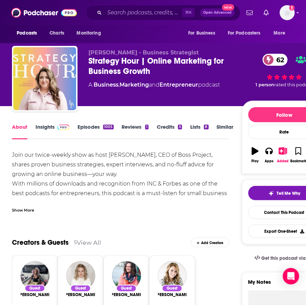
click at [24, 207] on div "Show More" at bounding box center [23, 209] width 22 height 6
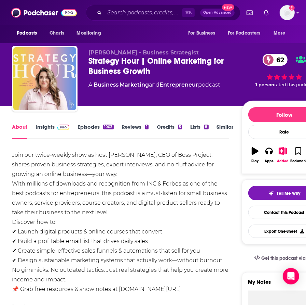
scroll to position [0, 0]
